Goal: Task Accomplishment & Management: Manage account settings

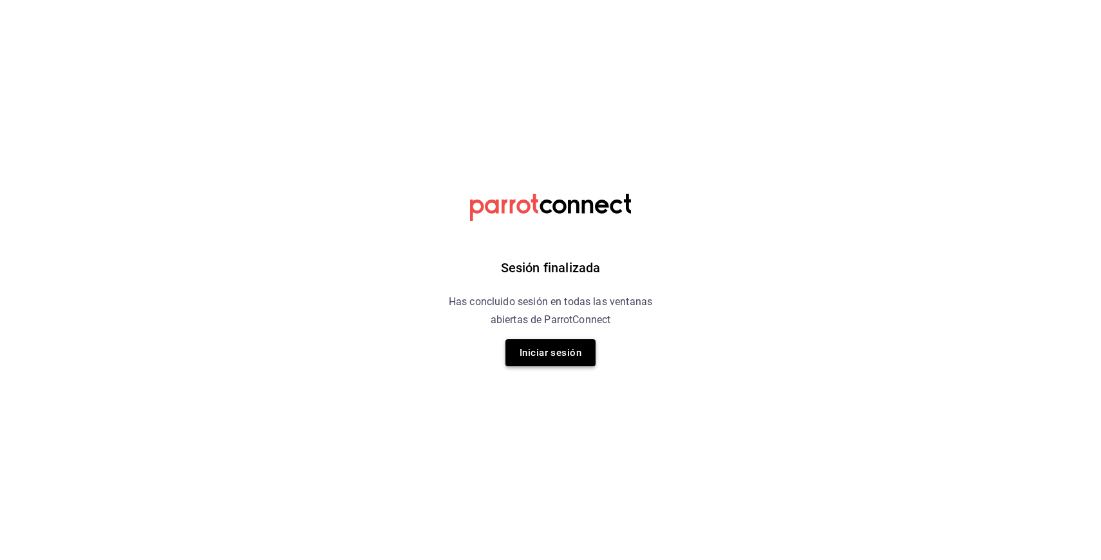
click at [546, 355] on button "Iniciar sesión" at bounding box center [550, 352] width 90 height 27
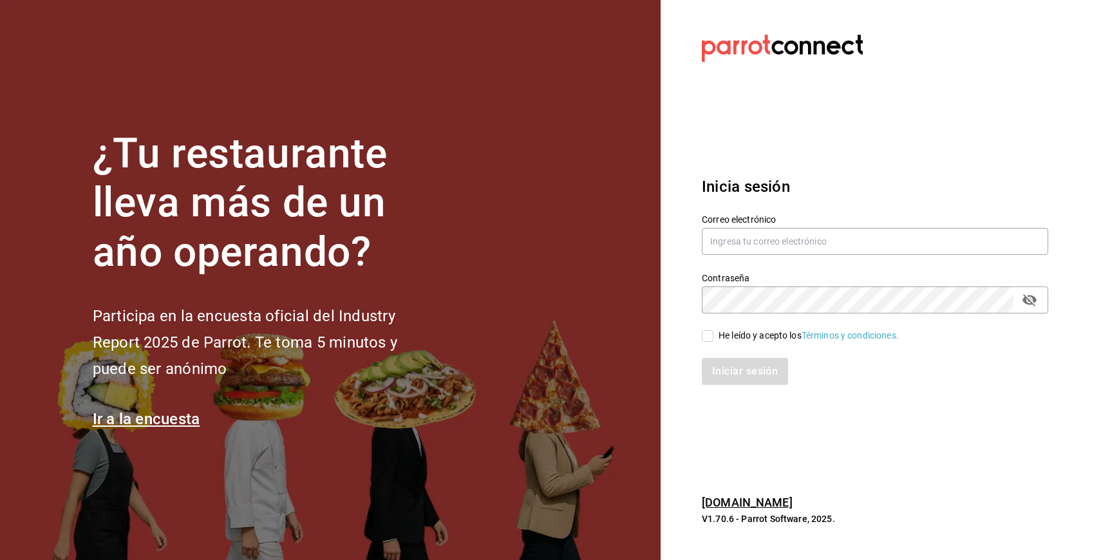
click at [722, 335] on div "He leído y acepto los Términos y condiciones." at bounding box center [808, 336] width 180 height 14
click at [713, 335] on input "He leído y acepto los Términos y condiciones." at bounding box center [708, 336] width 12 height 12
checkbox input "true"
click at [749, 217] on label "Correo electrónico" at bounding box center [875, 218] width 346 height 9
click at [742, 240] on input "text" at bounding box center [875, 241] width 346 height 27
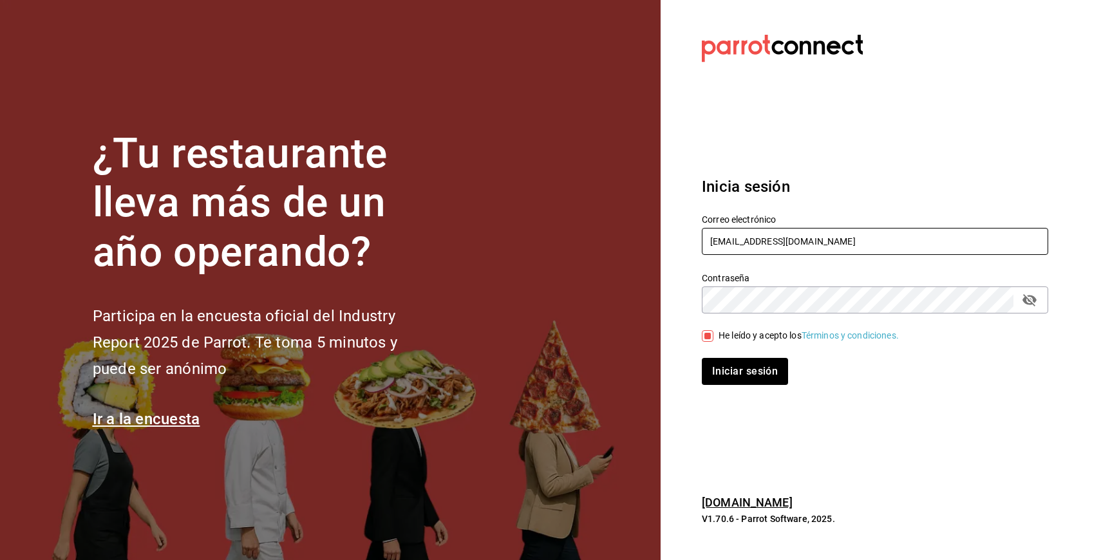
type input "[EMAIL_ADDRESS][DOMAIN_NAME]"
click at [702, 358] on button "Iniciar sesión" at bounding box center [745, 371] width 86 height 27
